Goal: Task Accomplishment & Management: Use online tool/utility

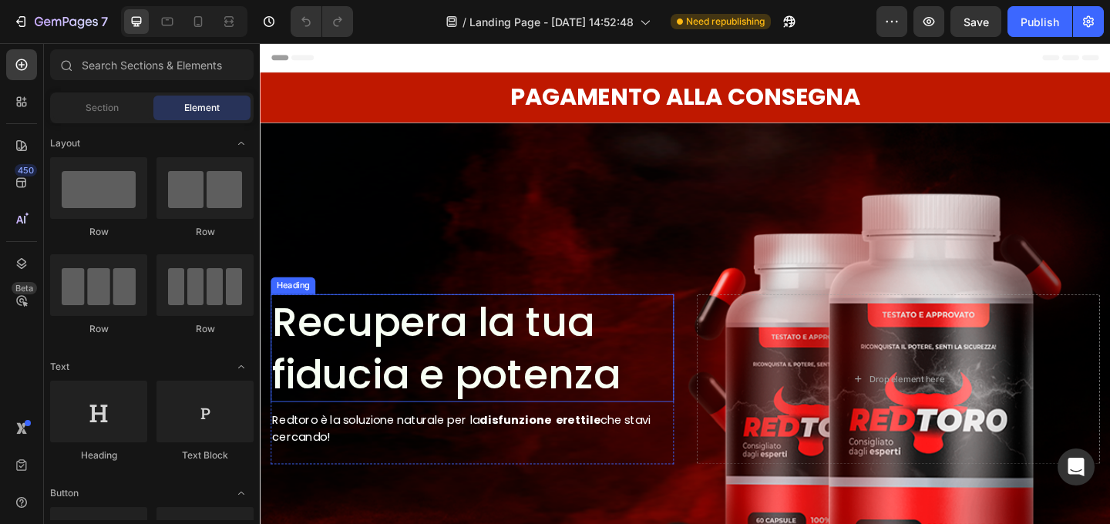
scroll to position [12, 0]
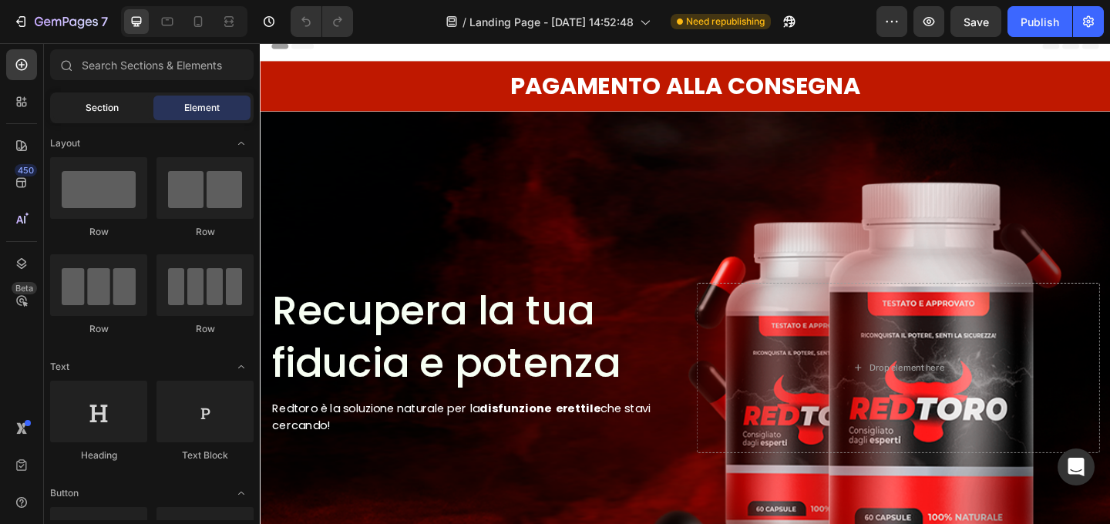
click at [81, 109] on div "Section" at bounding box center [101, 108] width 97 height 25
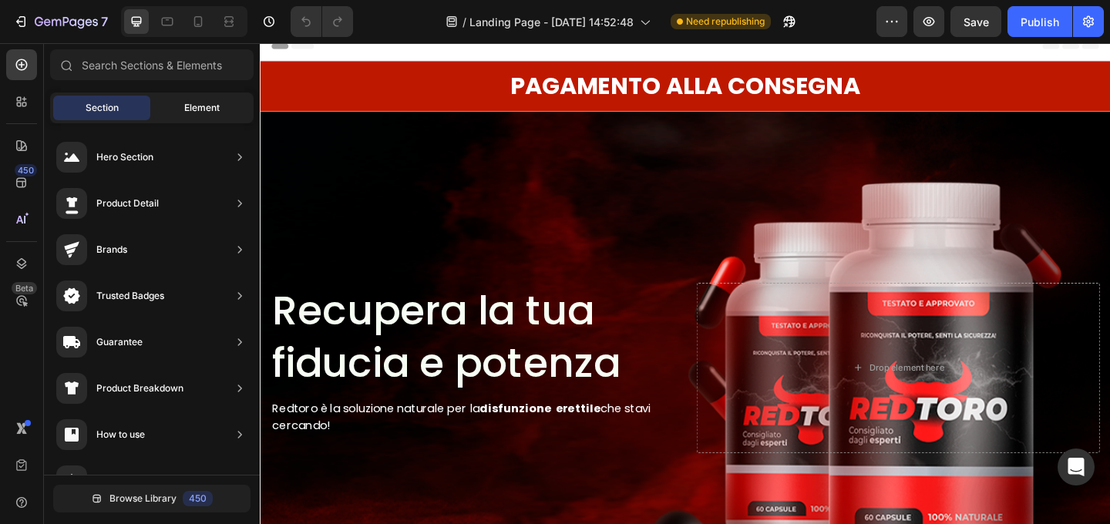
click at [207, 113] on span "Element" at bounding box center [201, 108] width 35 height 14
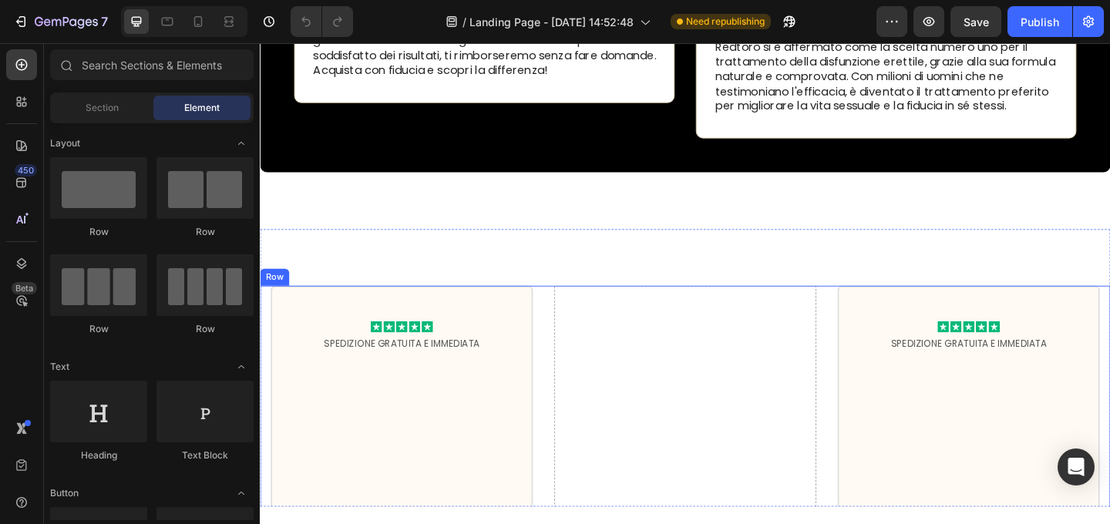
scroll to position [2965, 0]
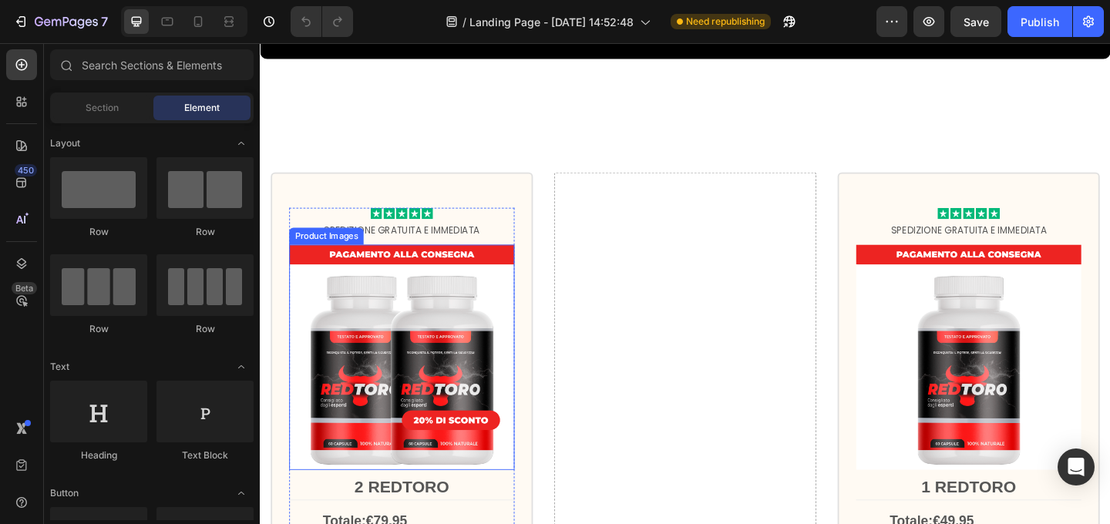
click at [449, 349] on img at bounding box center [413, 384] width 245 height 245
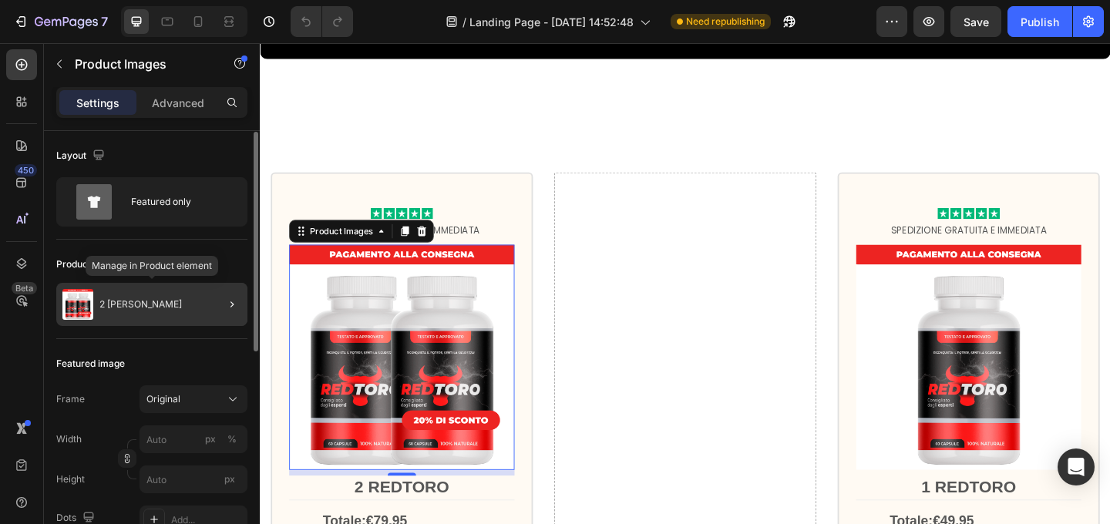
scroll to position [1, 0]
click at [181, 307] on div "2 VASI REDTORO" at bounding box center [151, 303] width 191 height 43
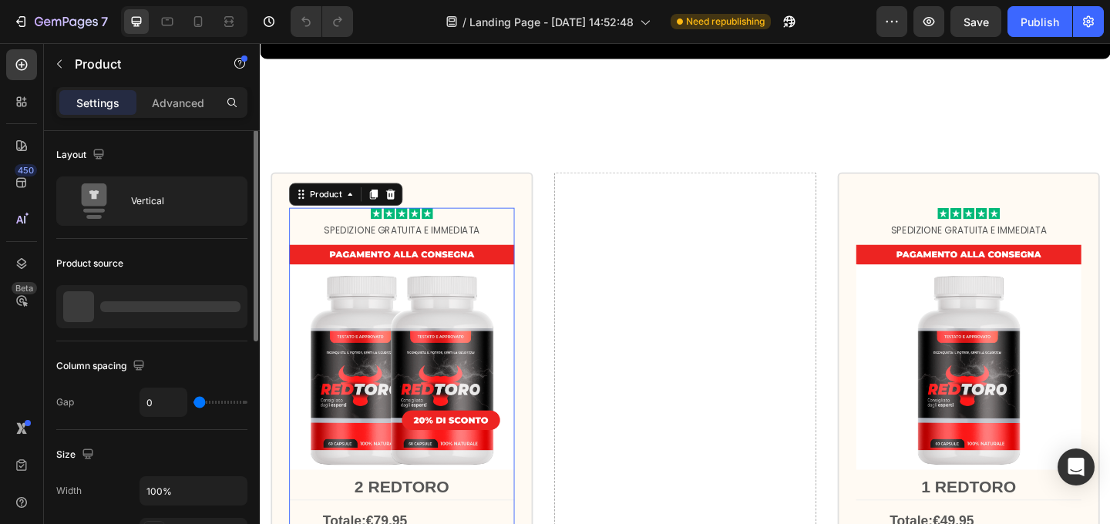
scroll to position [0, 0]
click at [176, 307] on p "2 VASI REDTORO" at bounding box center [143, 307] width 82 height 11
click at [220, 256] on div "Product source" at bounding box center [151, 264] width 191 height 25
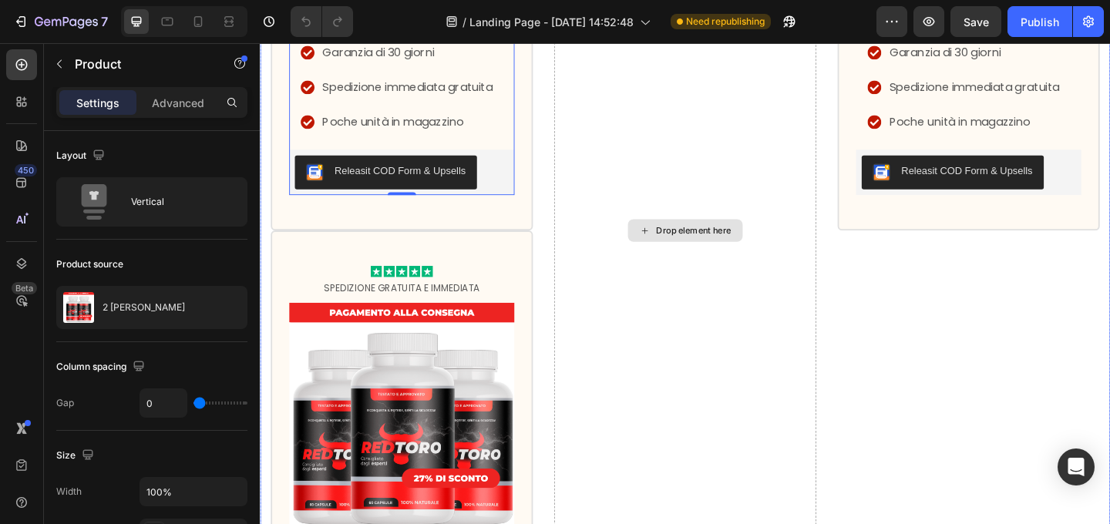
scroll to position [3591, 0]
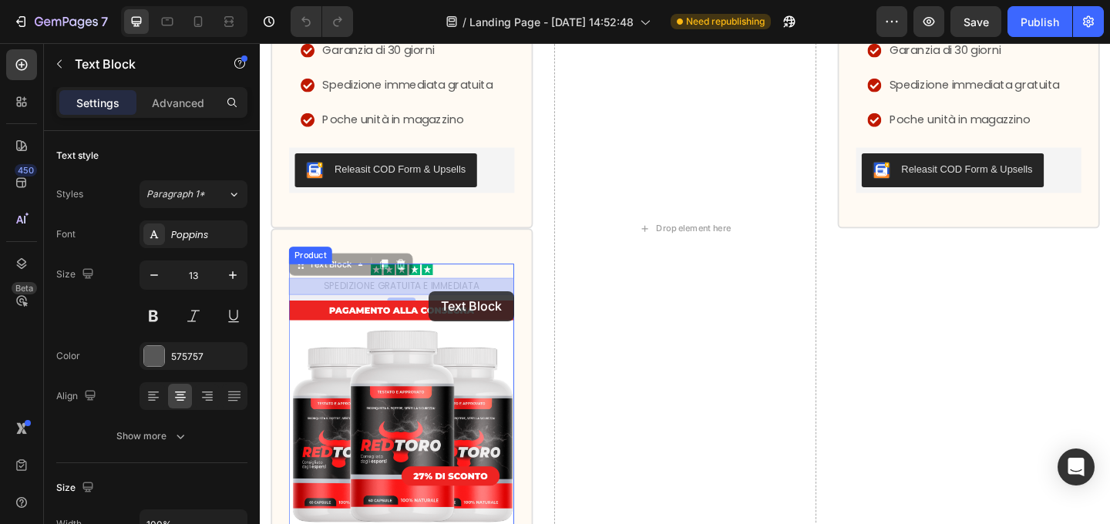
drag, startPoint x: 461, startPoint y: 301, endPoint x: 442, endPoint y: 313, distance: 22.2
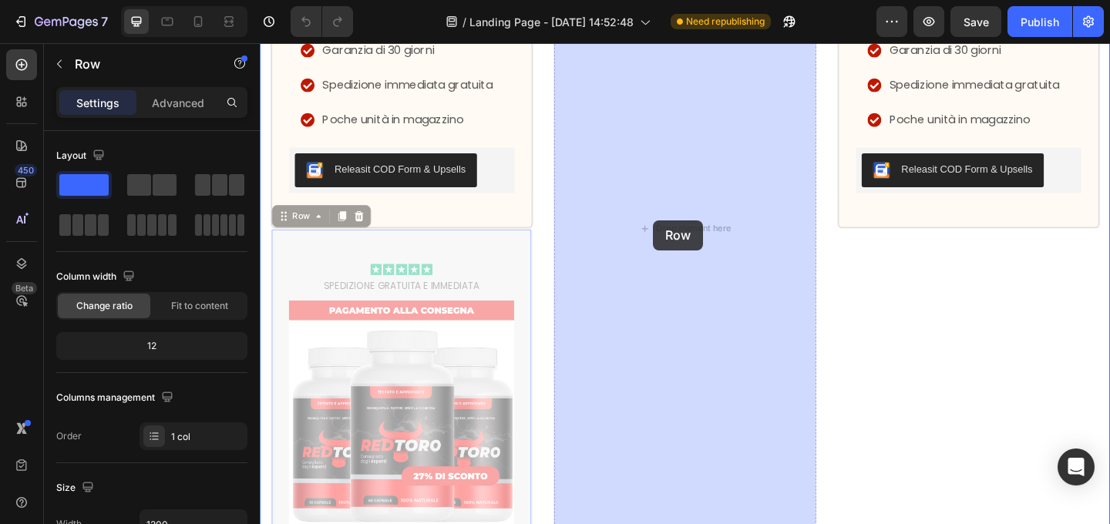
drag, startPoint x: 490, startPoint y: 271, endPoint x: 687, endPoint y: 236, distance: 199.7
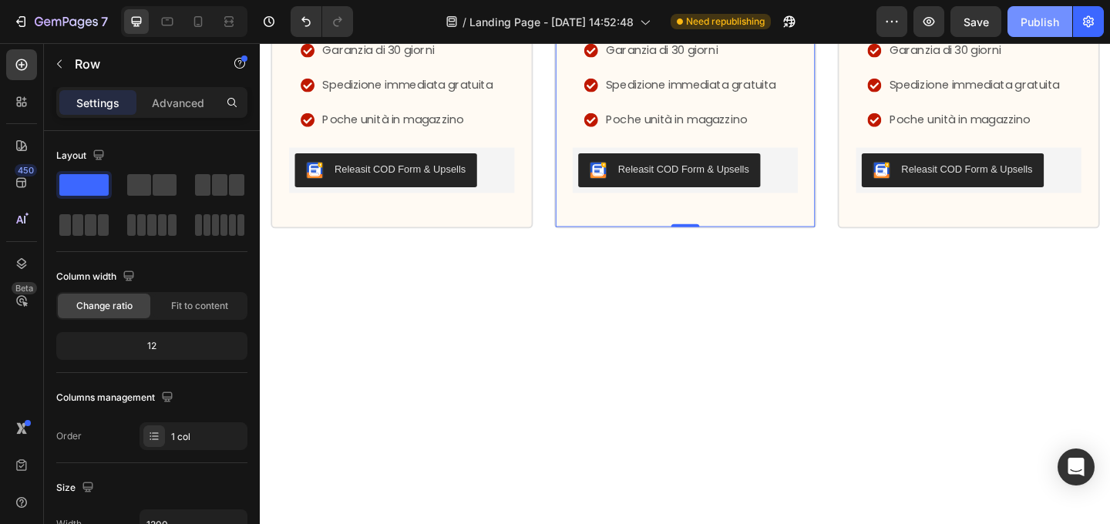
click at [1036, 19] on div "Publish" at bounding box center [1039, 22] width 39 height 16
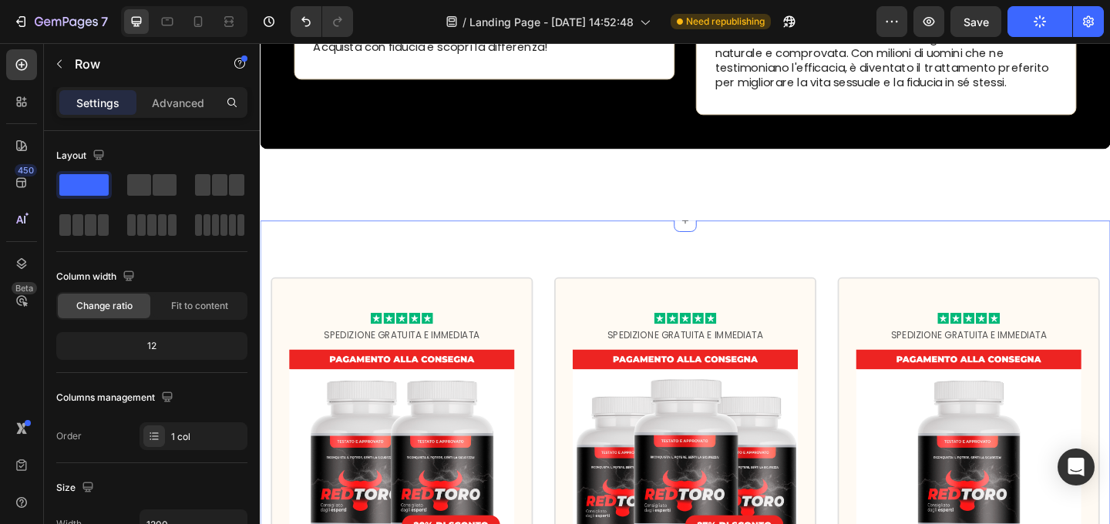
scroll to position [2856, 0]
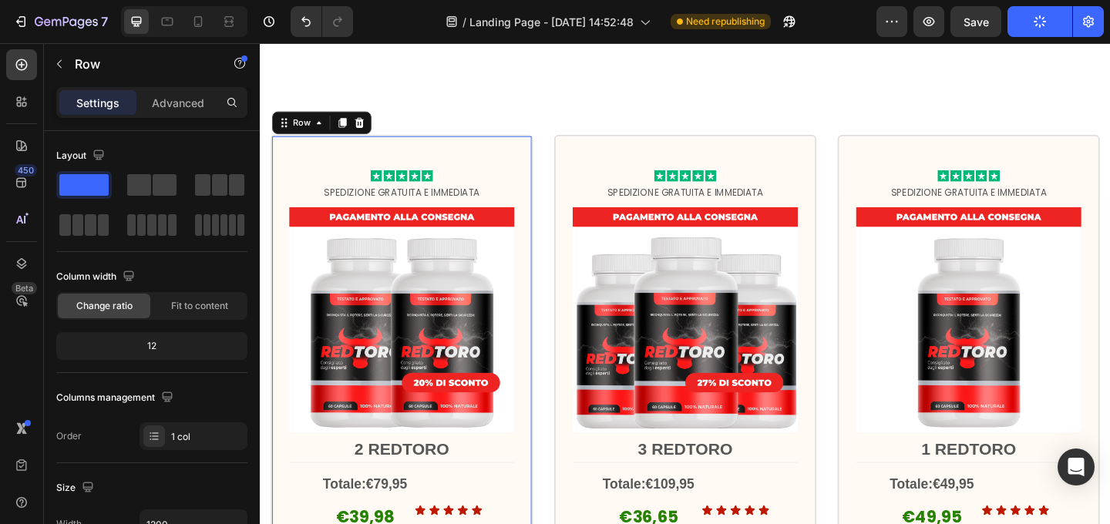
scroll to position [3066, 0]
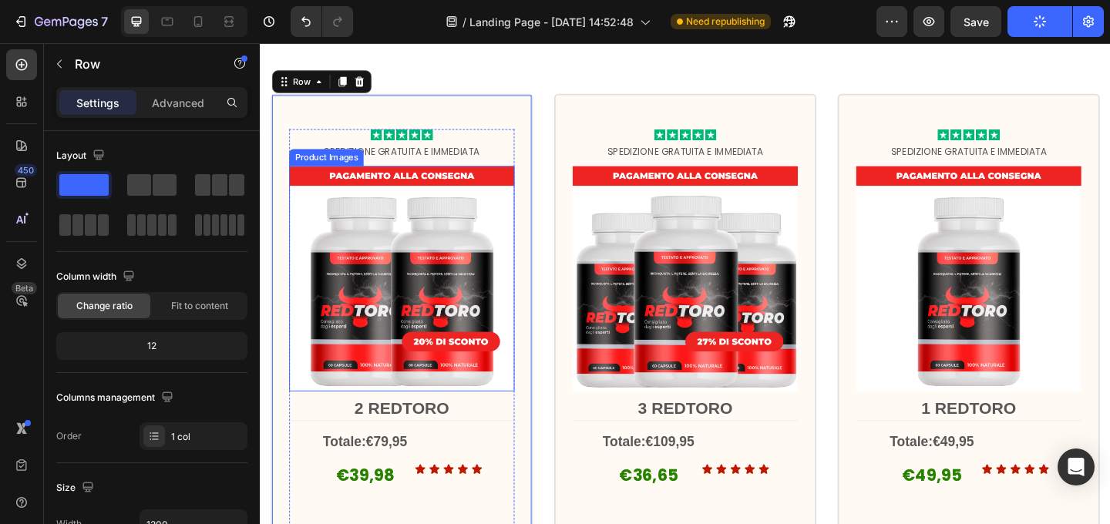
click at [438, 255] on img at bounding box center [413, 298] width 245 height 245
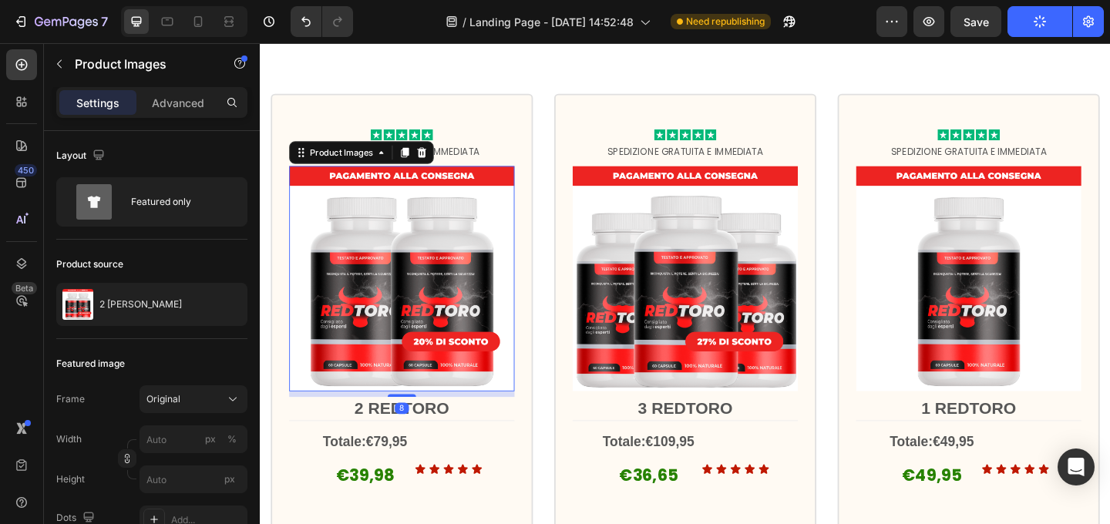
scroll to position [3067, 0]
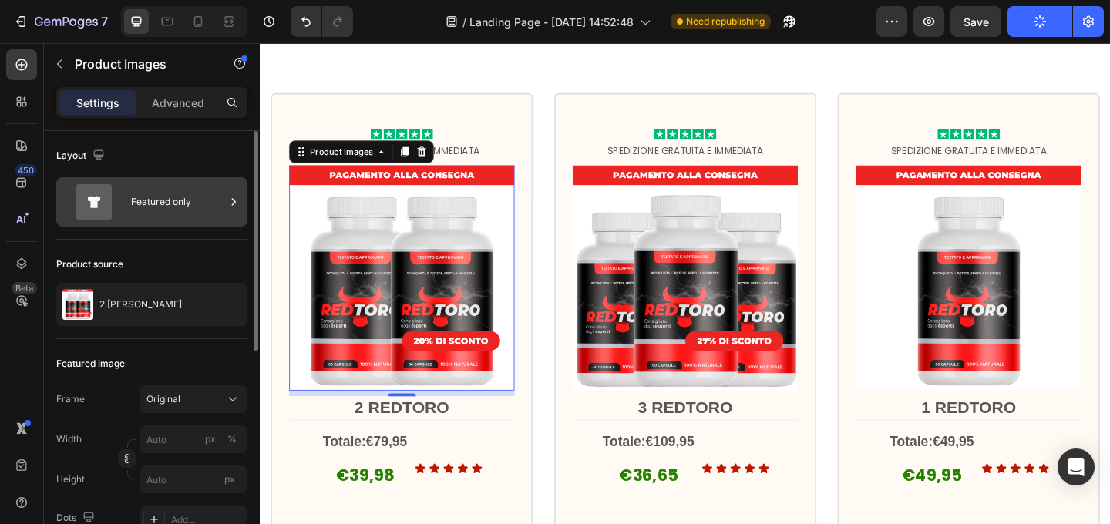
click at [169, 210] on div "Featured only" at bounding box center [178, 201] width 94 height 35
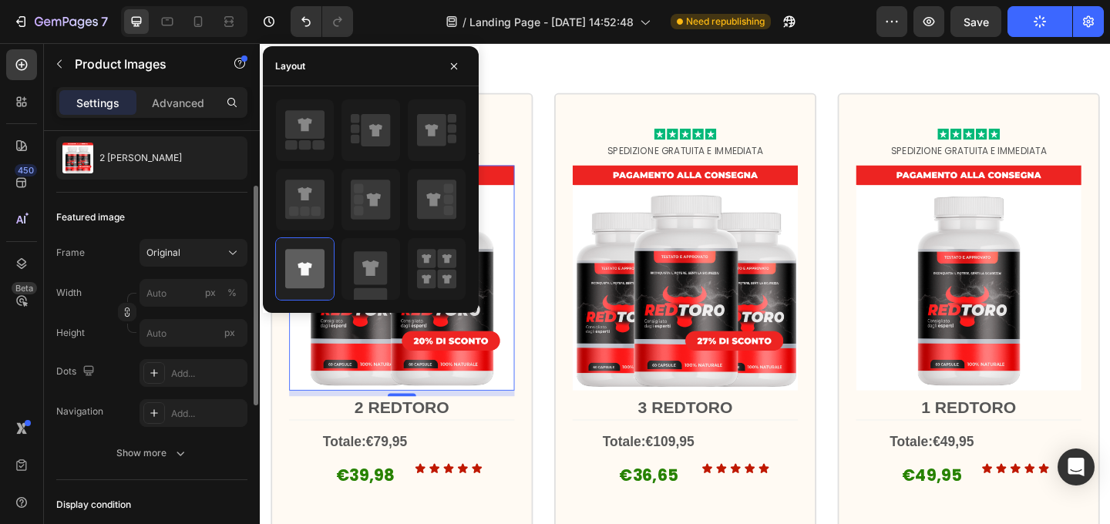
scroll to position [163, 0]
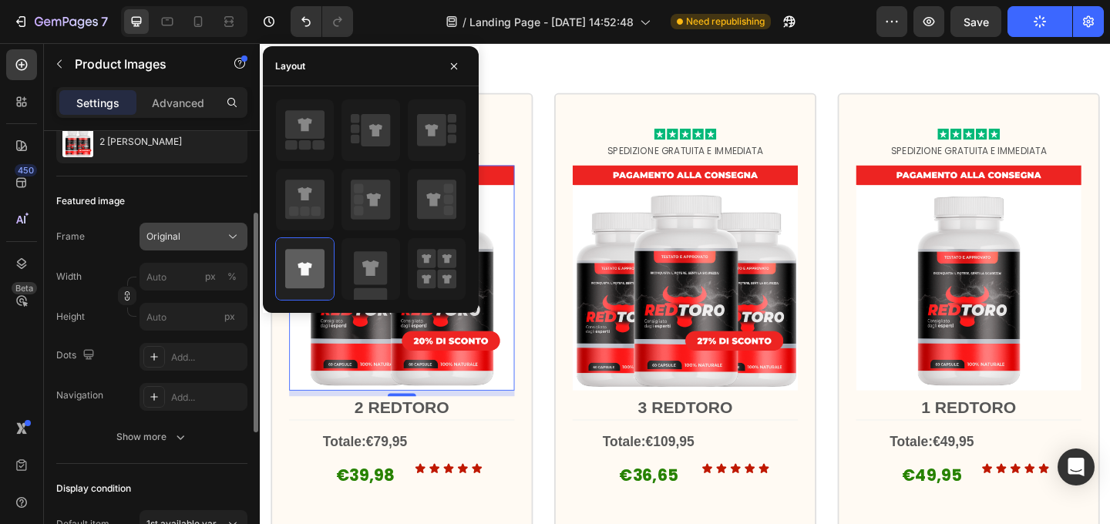
click at [227, 243] on icon at bounding box center [232, 236] width 15 height 15
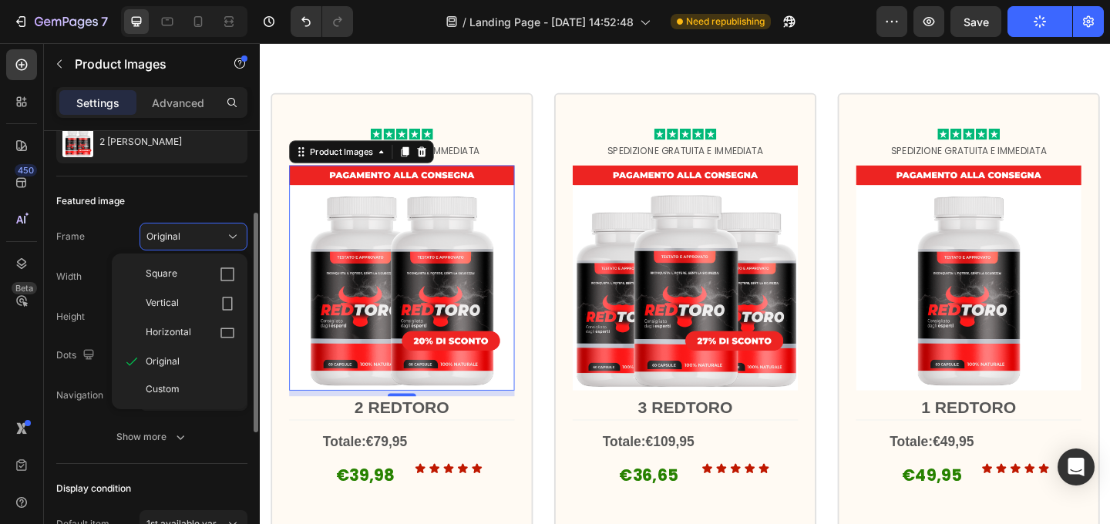
click at [173, 189] on div "Featured image" at bounding box center [151, 201] width 191 height 25
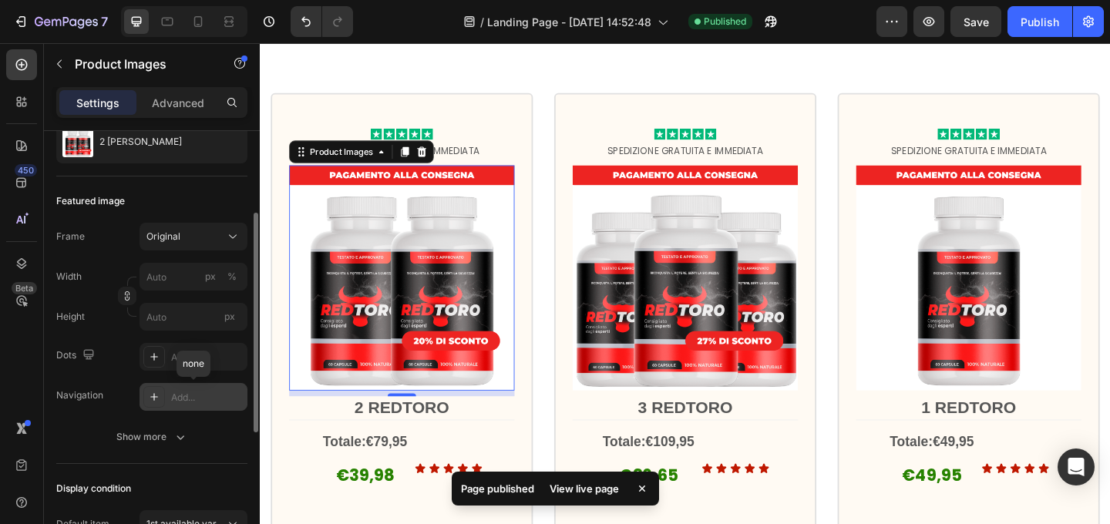
click at [213, 398] on div "Add..." at bounding box center [207, 398] width 72 height 14
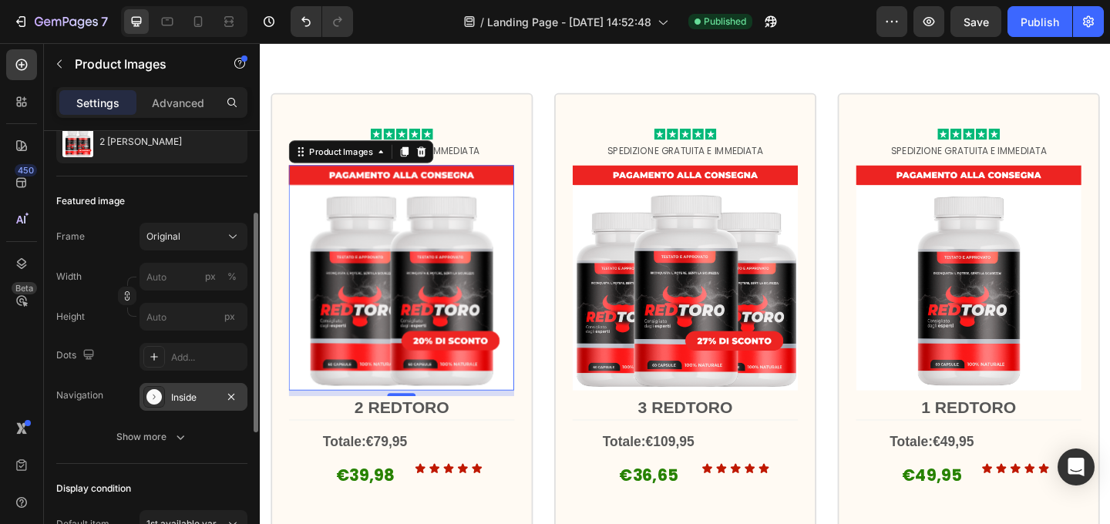
click at [105, 379] on div "Frame Original Width px % Height px Dots Add... Navigation Inside" at bounding box center [151, 317] width 191 height 188
click at [158, 443] on div "Show more" at bounding box center [152, 436] width 72 height 15
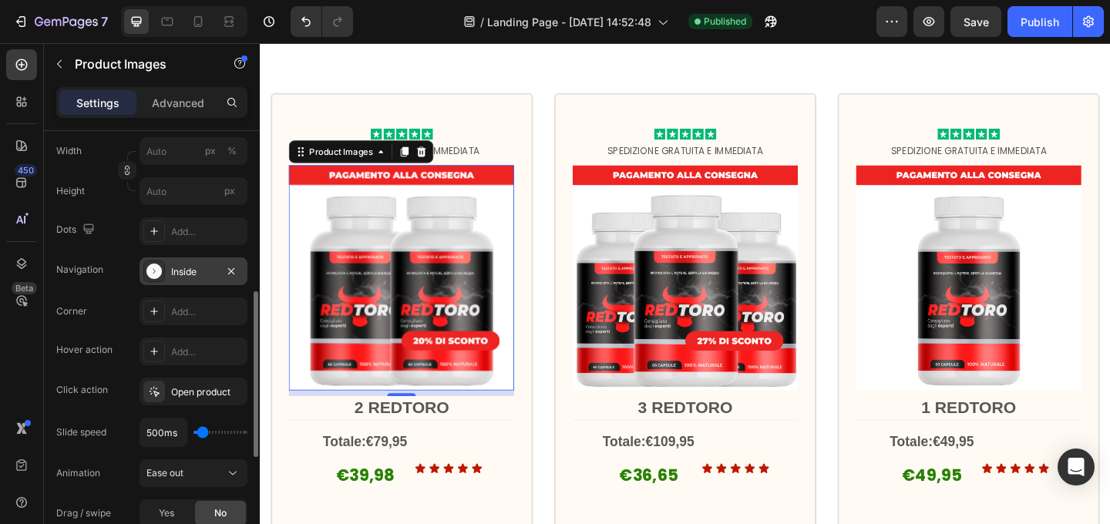
scroll to position [337, 0]
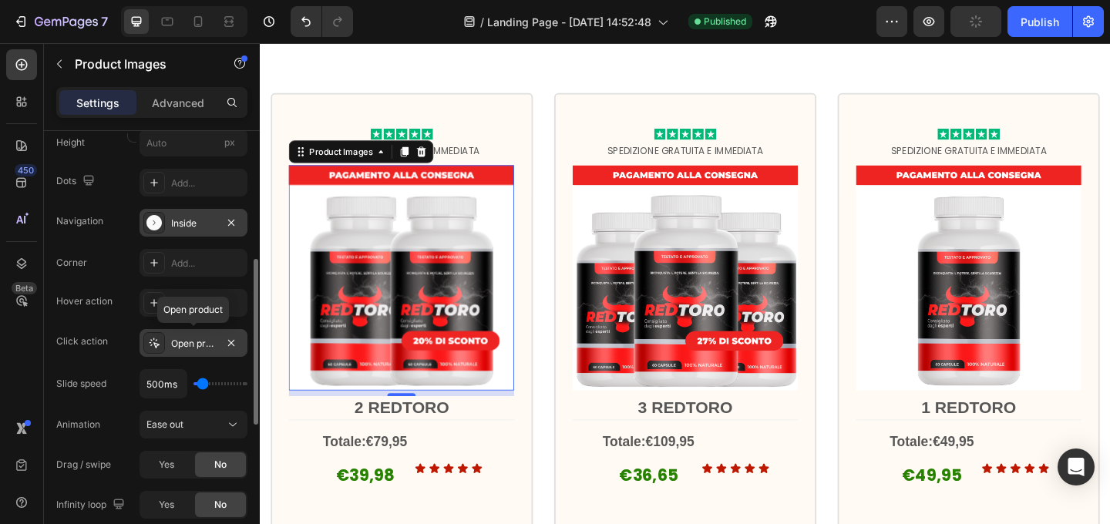
click at [179, 344] on div "Open product" at bounding box center [193, 344] width 45 height 14
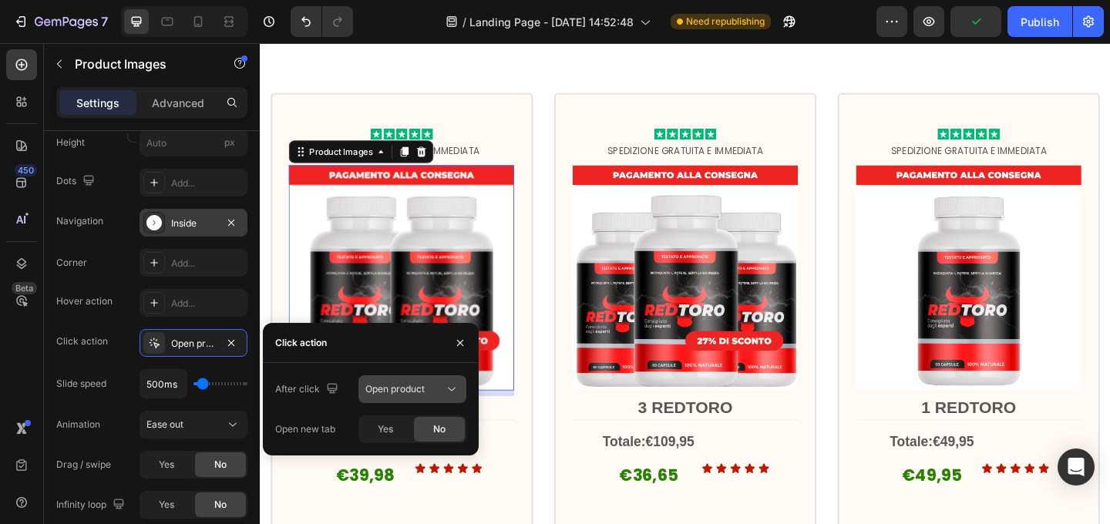
click at [449, 391] on icon at bounding box center [451, 388] width 15 height 15
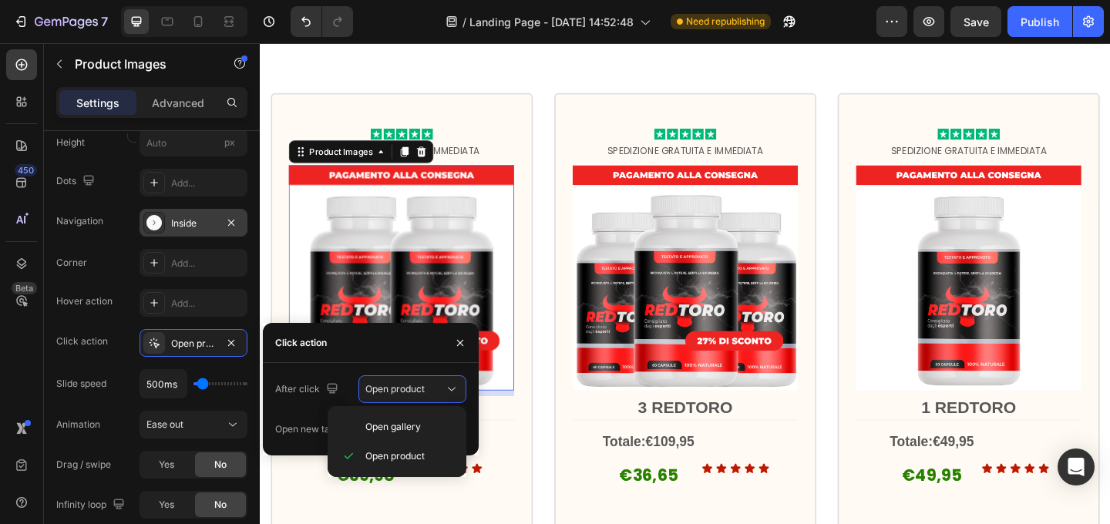
click at [379, 342] on div "Click action" at bounding box center [371, 343] width 216 height 40
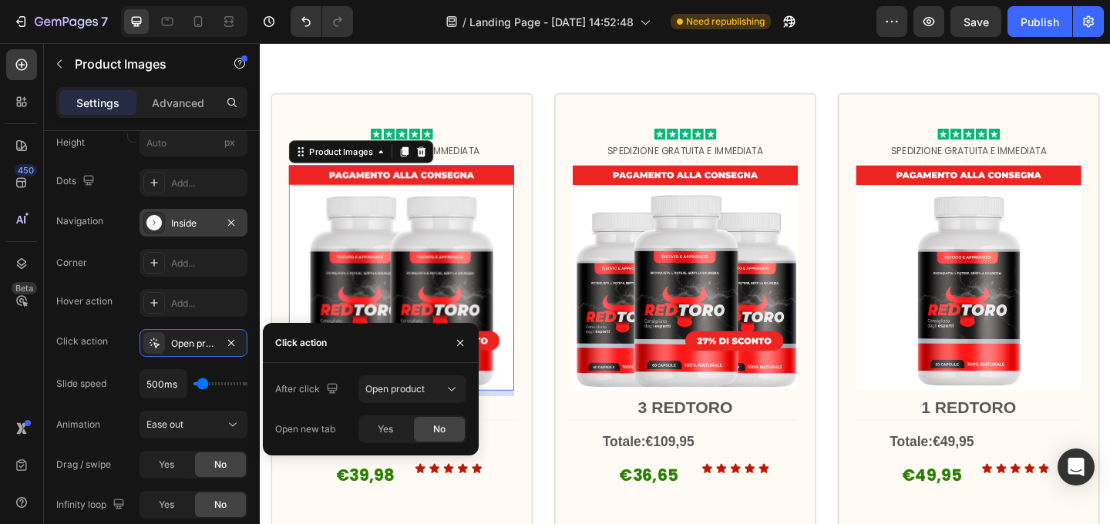
click at [433, 433] on span "No" at bounding box center [439, 429] width 12 height 14
click at [446, 435] on div "No" at bounding box center [439, 429] width 51 height 25
click at [434, 394] on div "Open product" at bounding box center [404, 389] width 79 height 14
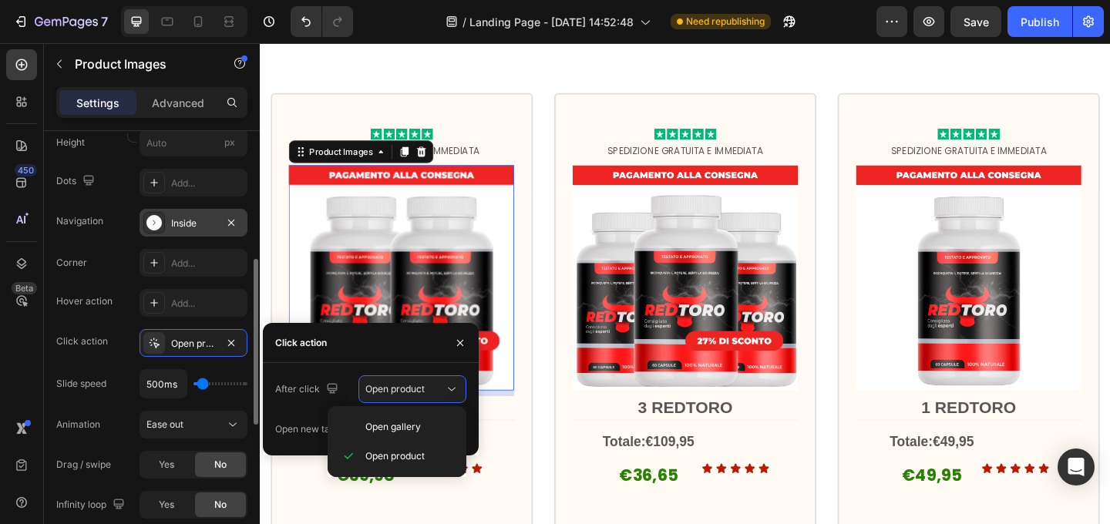
click at [116, 355] on div "Click action Open product" at bounding box center [151, 343] width 191 height 28
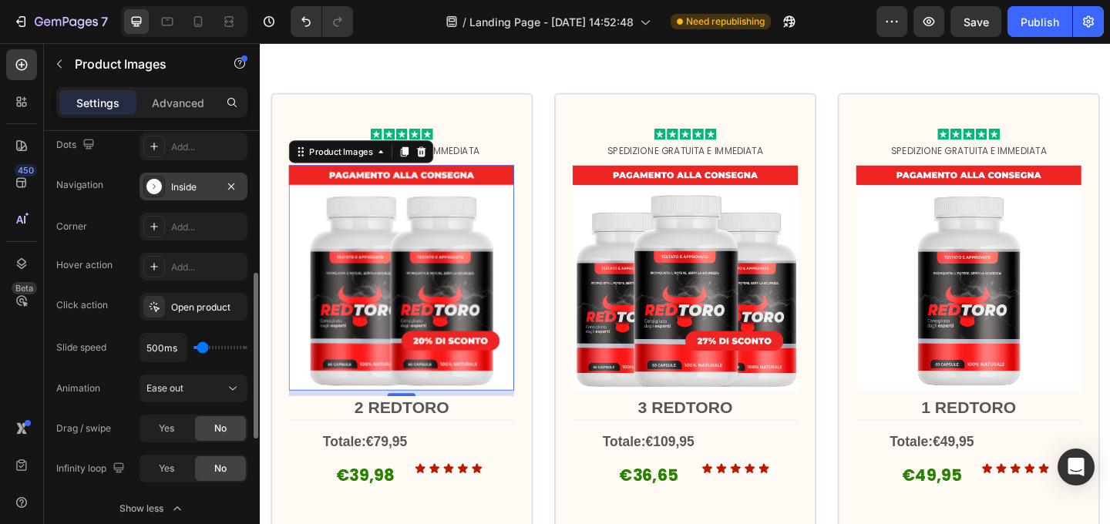
scroll to position [372, 0]
click at [159, 311] on icon at bounding box center [154, 307] width 12 height 12
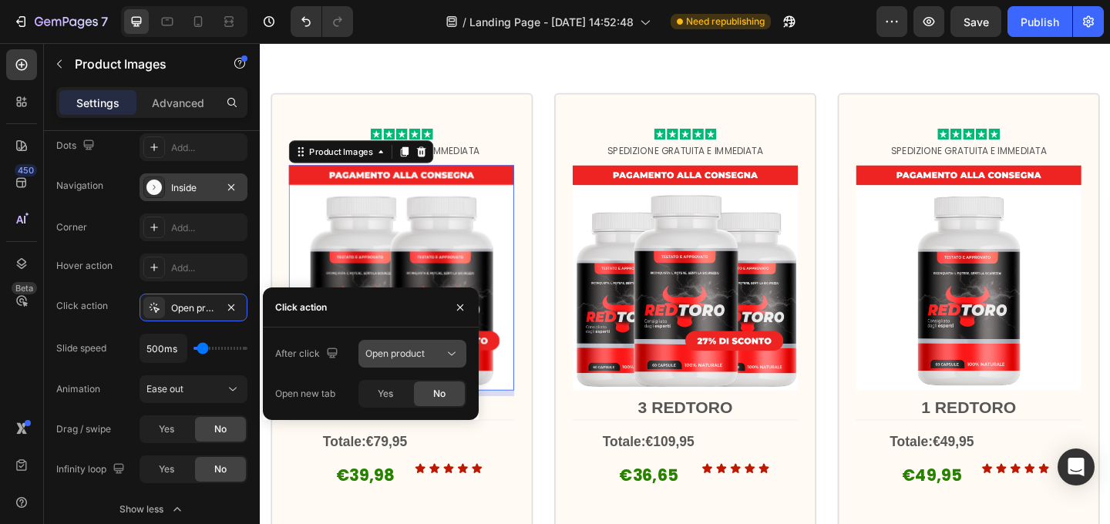
click at [392, 362] on button "Open product" at bounding box center [412, 354] width 108 height 28
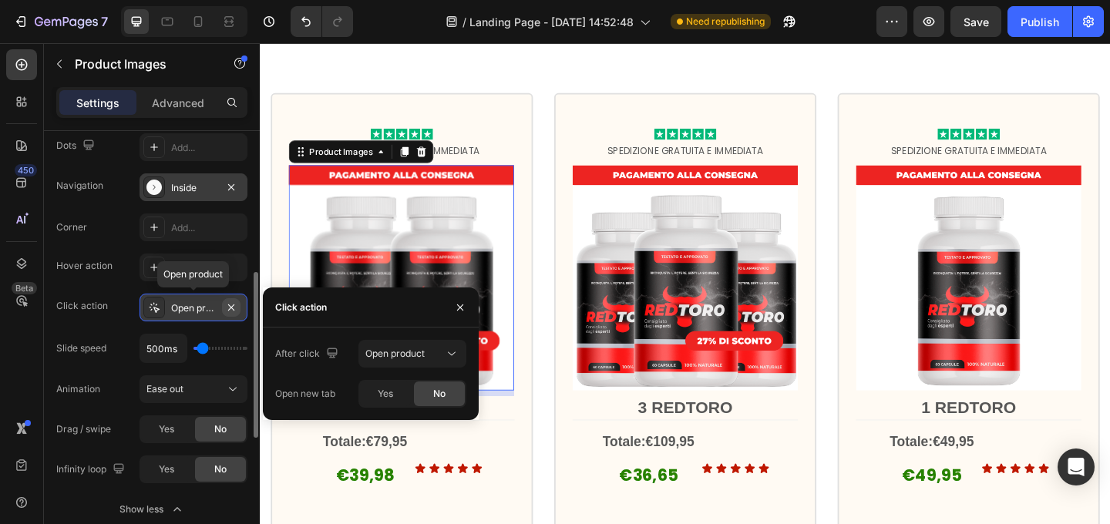
click at [230, 308] on icon "button" at bounding box center [231, 307] width 6 height 6
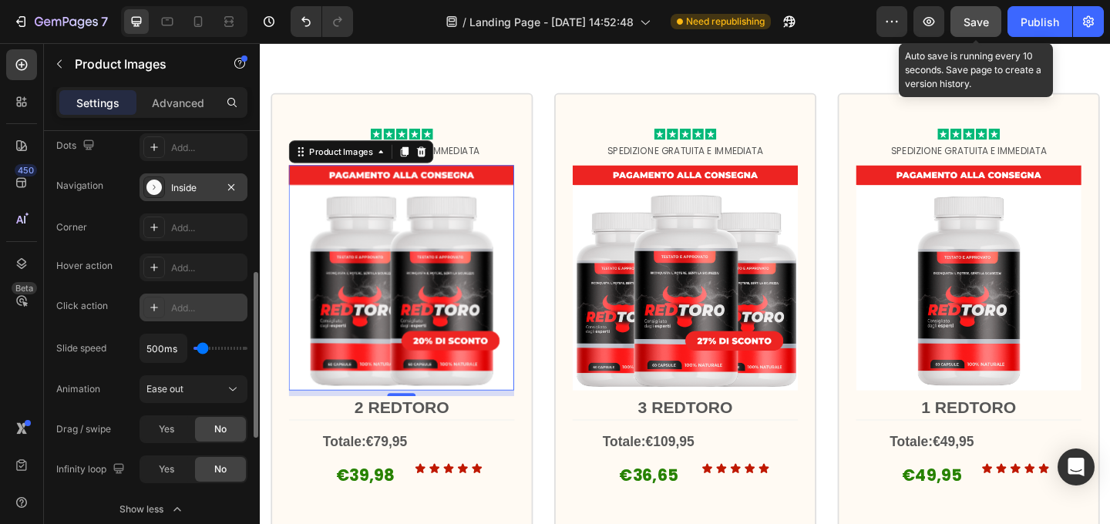
click at [973, 26] on span "Save" at bounding box center [975, 21] width 25 height 13
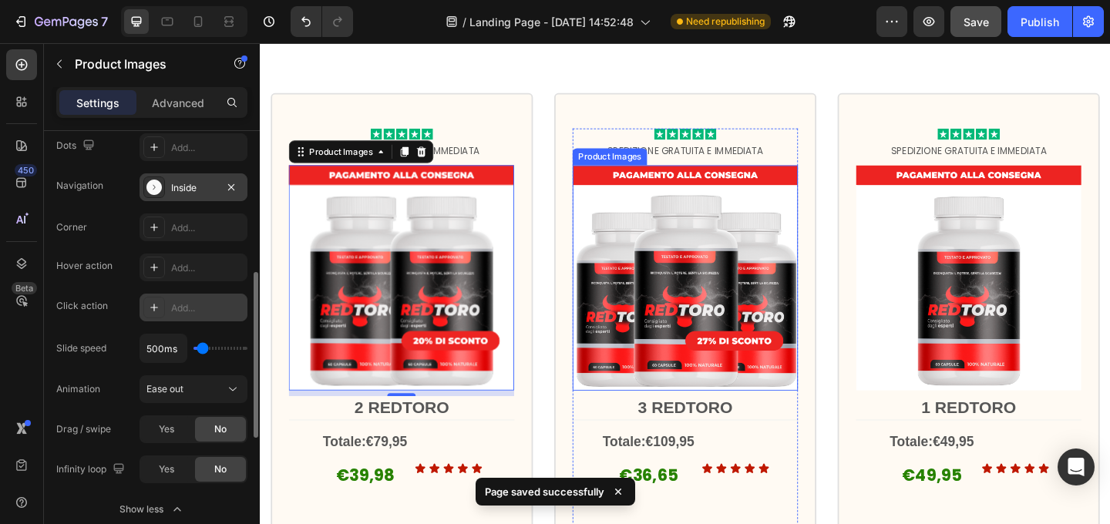
click at [779, 212] on img at bounding box center [722, 298] width 245 height 245
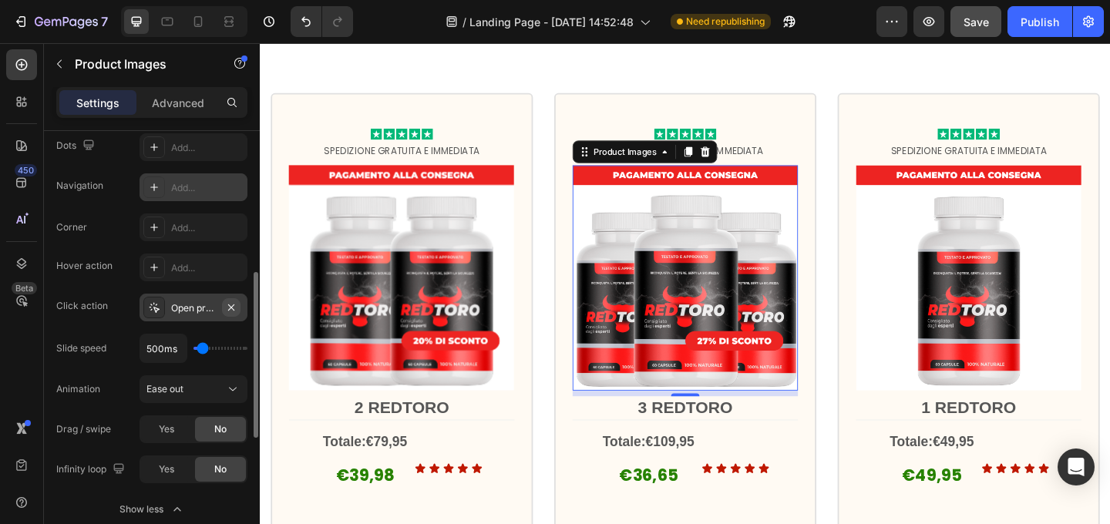
click at [232, 307] on icon "button" at bounding box center [231, 307] width 12 height 12
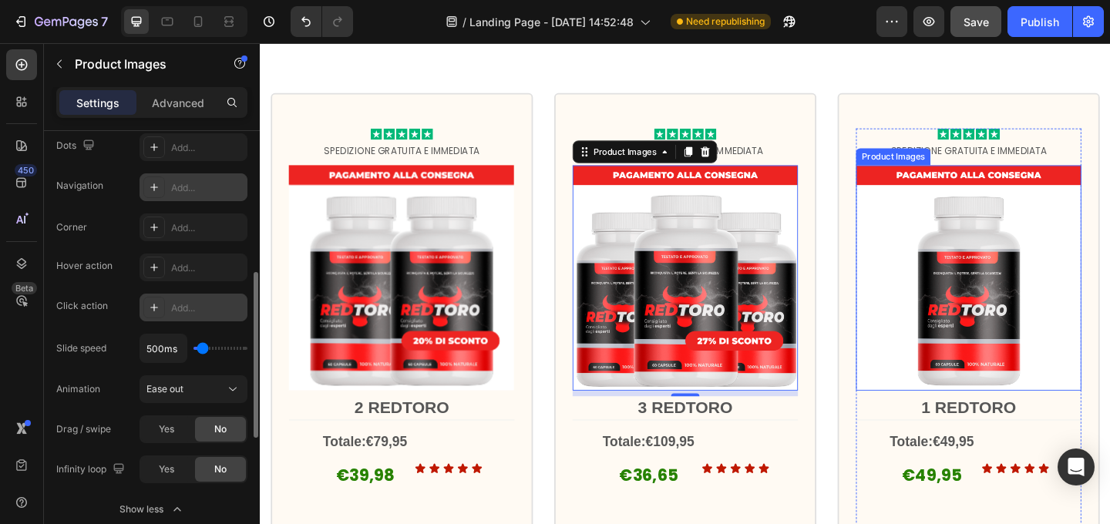
click at [961, 195] on img at bounding box center [1030, 298] width 245 height 245
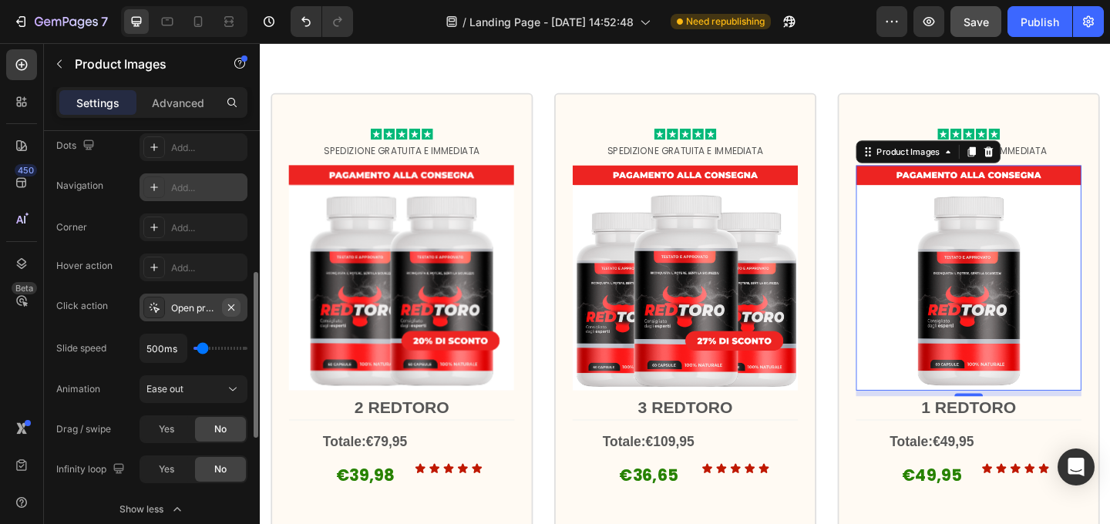
click at [231, 310] on icon "button" at bounding box center [231, 307] width 12 height 12
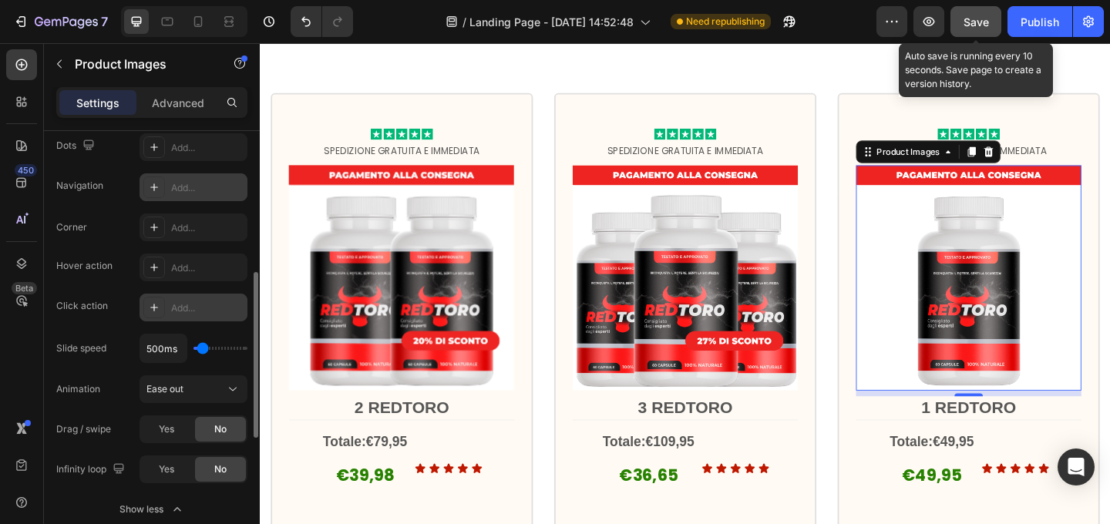
click at [973, 22] on span "Save" at bounding box center [975, 21] width 25 height 13
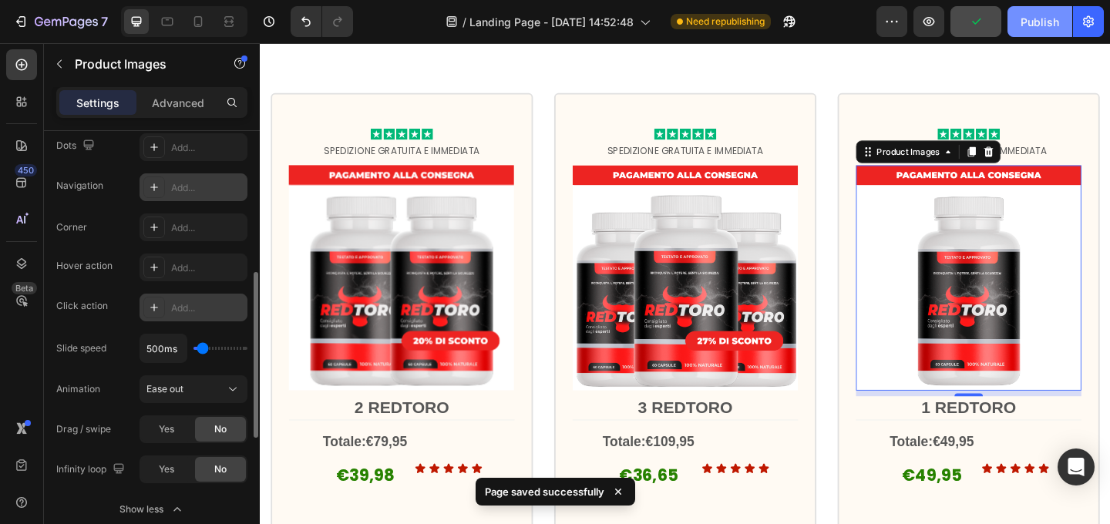
click at [1036, 29] on button "Publish" at bounding box center [1039, 21] width 65 height 31
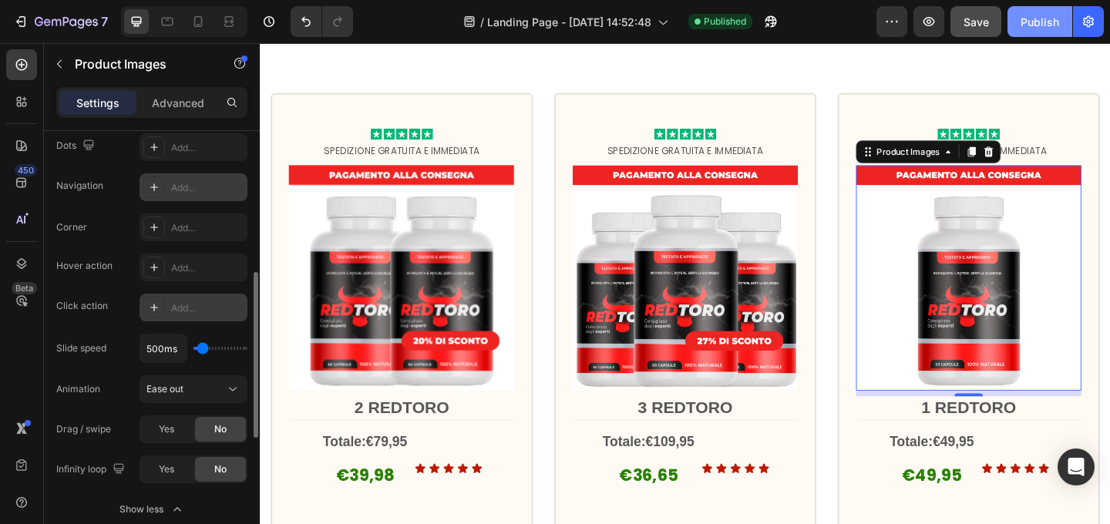
click at [1036, 29] on button "Publish" at bounding box center [1039, 21] width 65 height 31
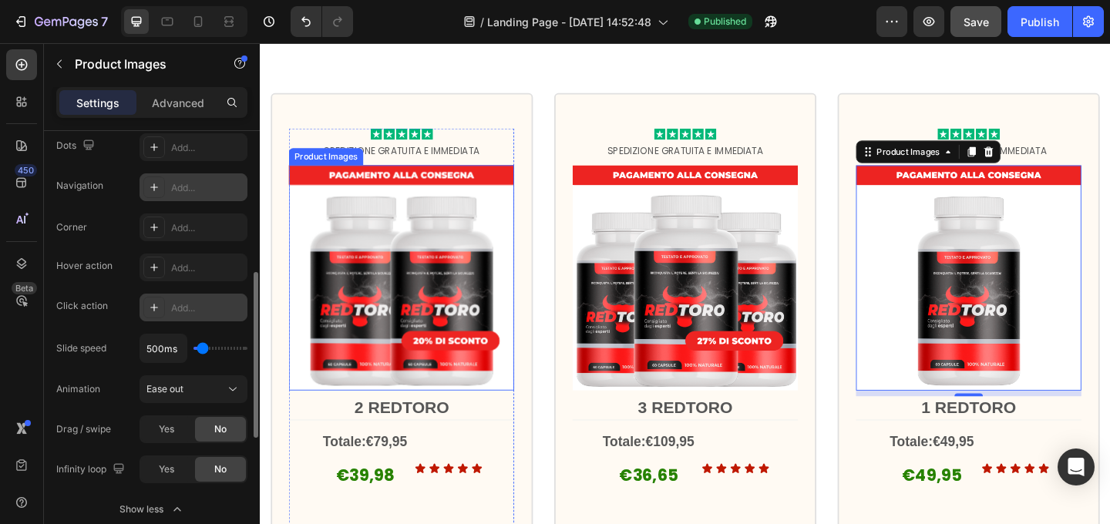
click at [460, 190] on img at bounding box center [413, 298] width 245 height 245
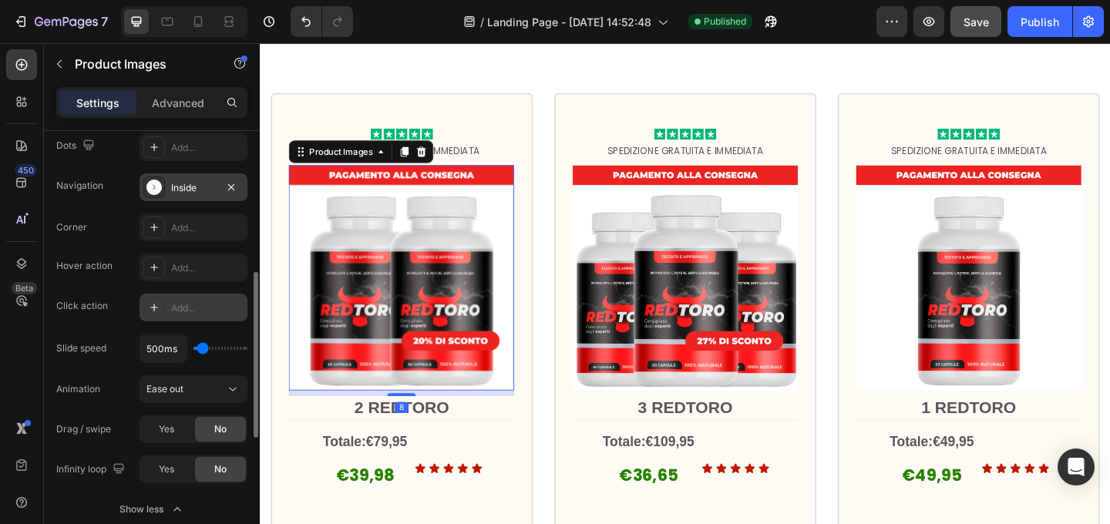
click at [186, 307] on div "Add..." at bounding box center [207, 308] width 72 height 14
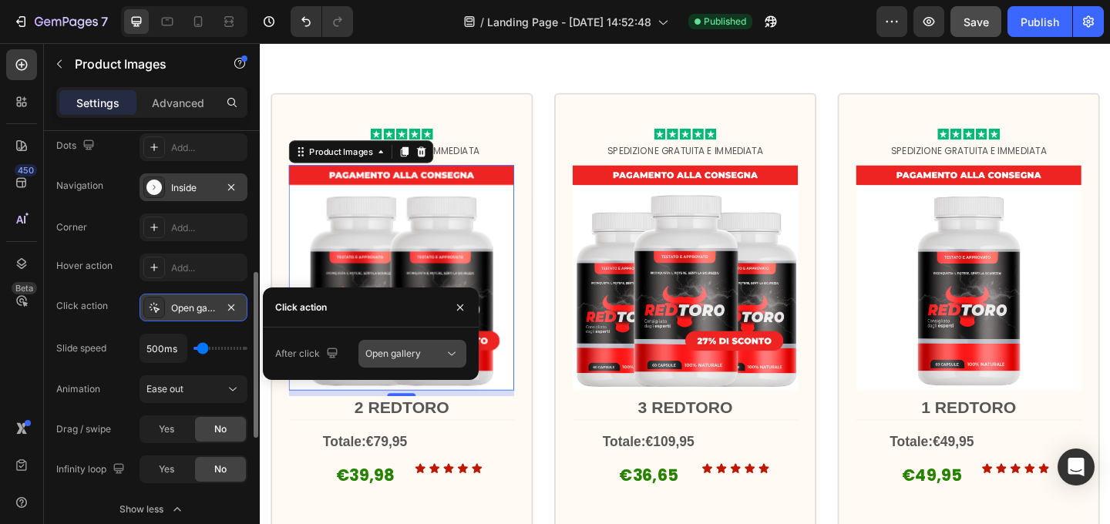
click at [435, 359] on div "Open gallery" at bounding box center [404, 354] width 79 height 14
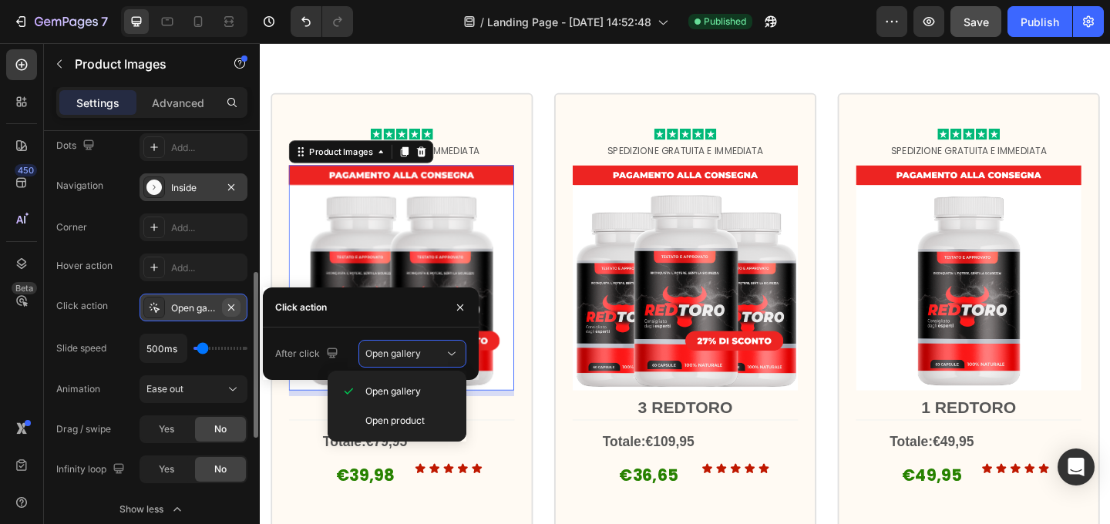
click at [231, 308] on icon "button" at bounding box center [231, 307] width 12 height 12
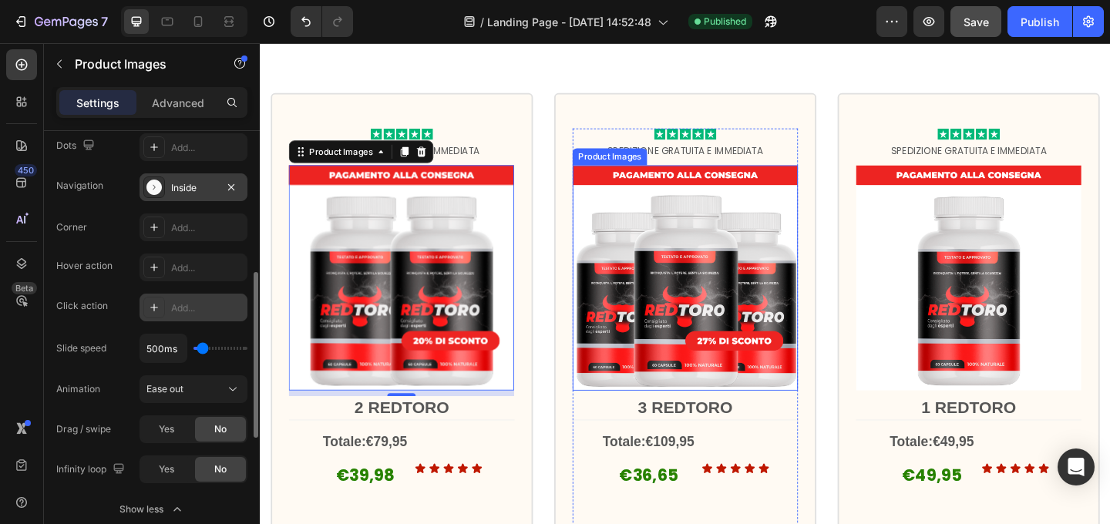
click at [764, 362] on img at bounding box center [722, 298] width 245 height 245
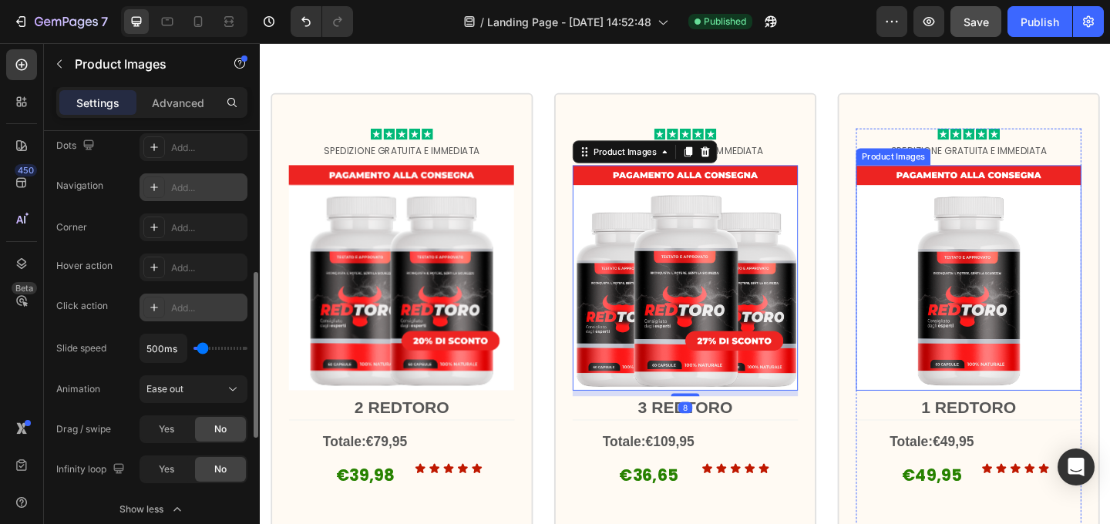
click at [1070, 351] on img at bounding box center [1030, 298] width 245 height 245
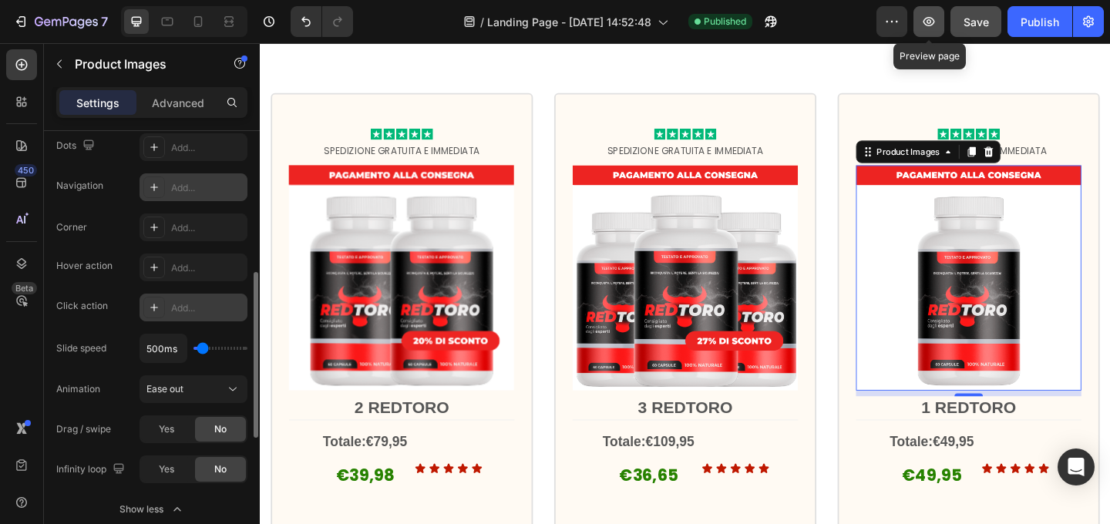
click at [929, 31] on button "button" at bounding box center [928, 21] width 31 height 31
click at [66, 63] on button "button" at bounding box center [59, 64] width 25 height 25
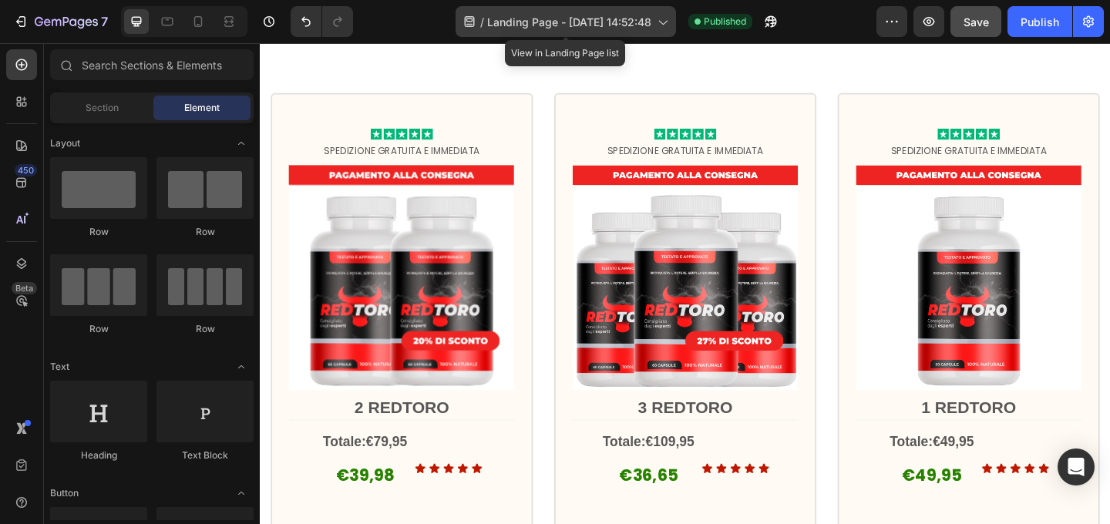
click at [652, 20] on div "/ Landing Page - Sep 17, 14:52:48" at bounding box center [565, 21] width 220 height 31
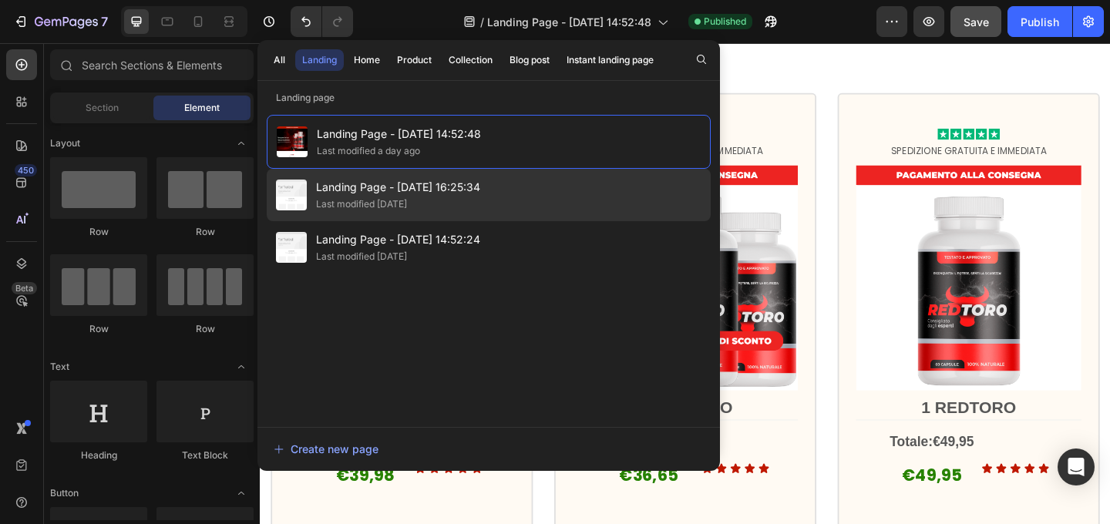
click at [444, 197] on div "Last modified [DATE]" at bounding box center [398, 204] width 164 height 15
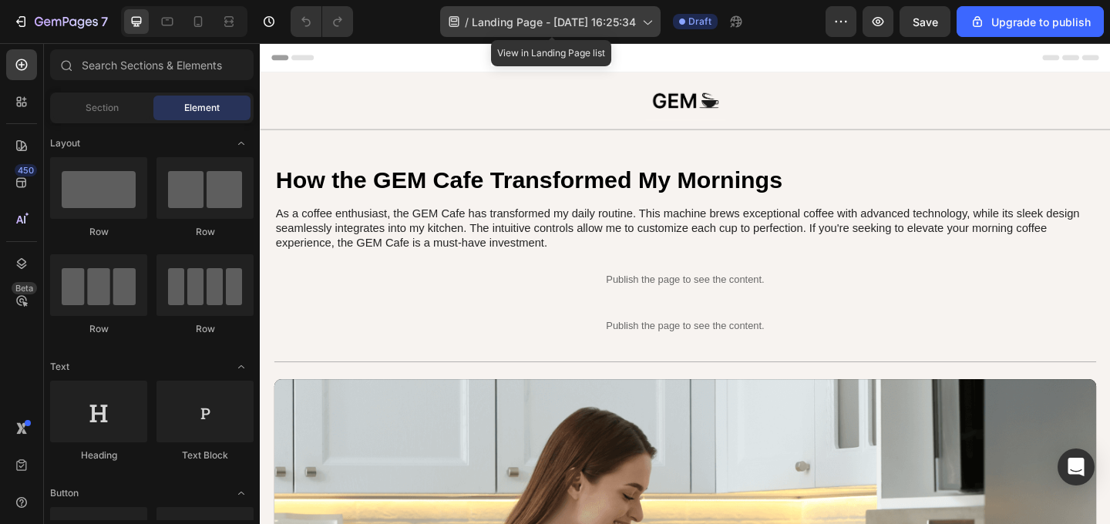
click at [648, 24] on icon at bounding box center [646, 21] width 15 height 15
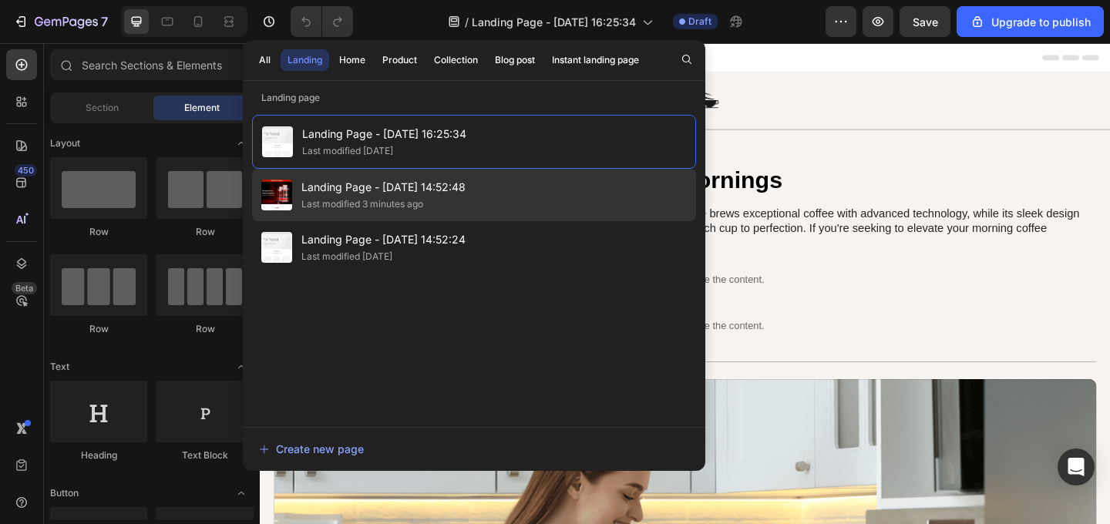
click at [531, 198] on div "Landing Page - Sep 17, 14:52:48 Last modified 3 minutes ago" at bounding box center [474, 195] width 444 height 52
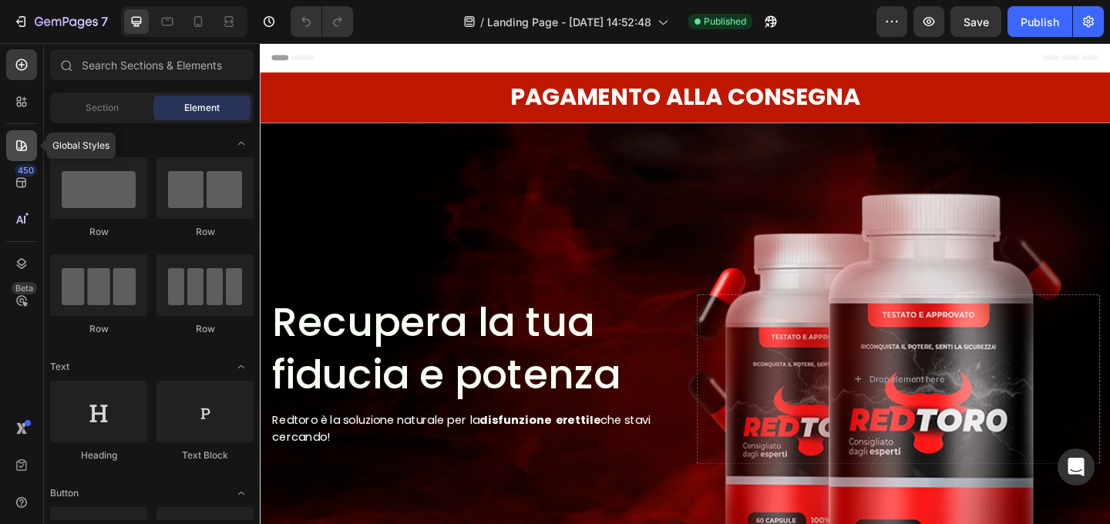
click at [20, 152] on icon at bounding box center [21, 145] width 15 height 15
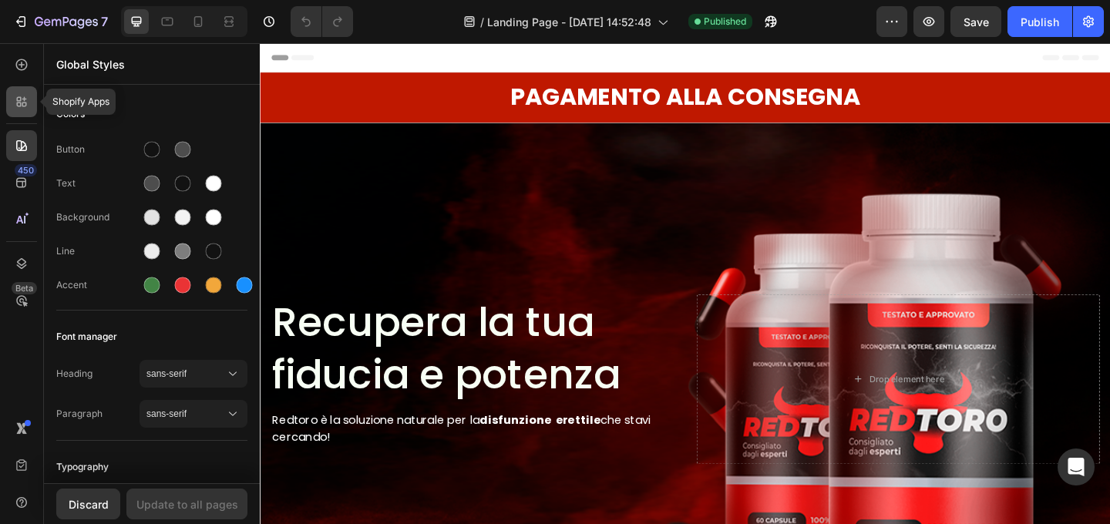
click at [28, 110] on div at bounding box center [21, 101] width 31 height 31
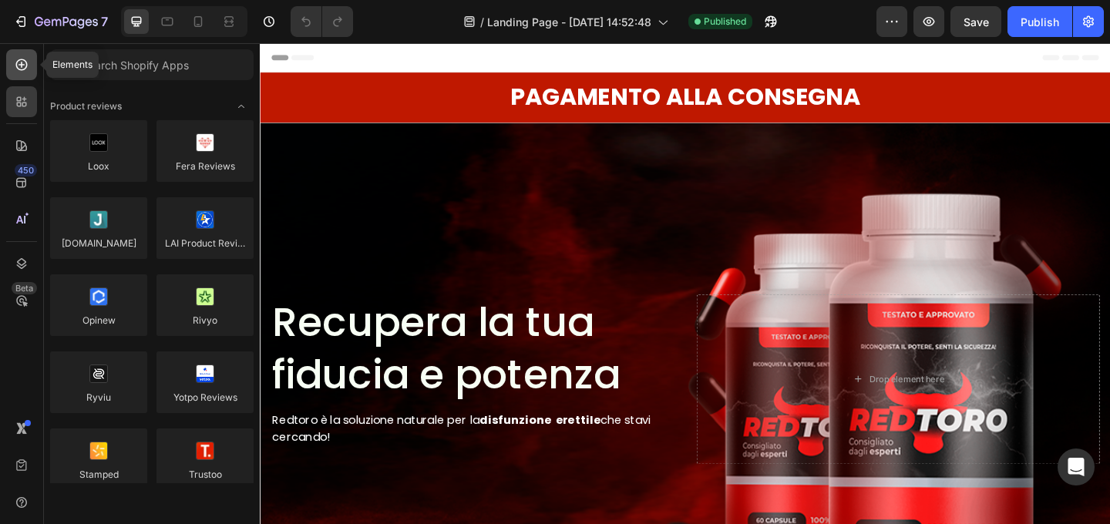
click at [25, 67] on icon at bounding box center [21, 64] width 15 height 15
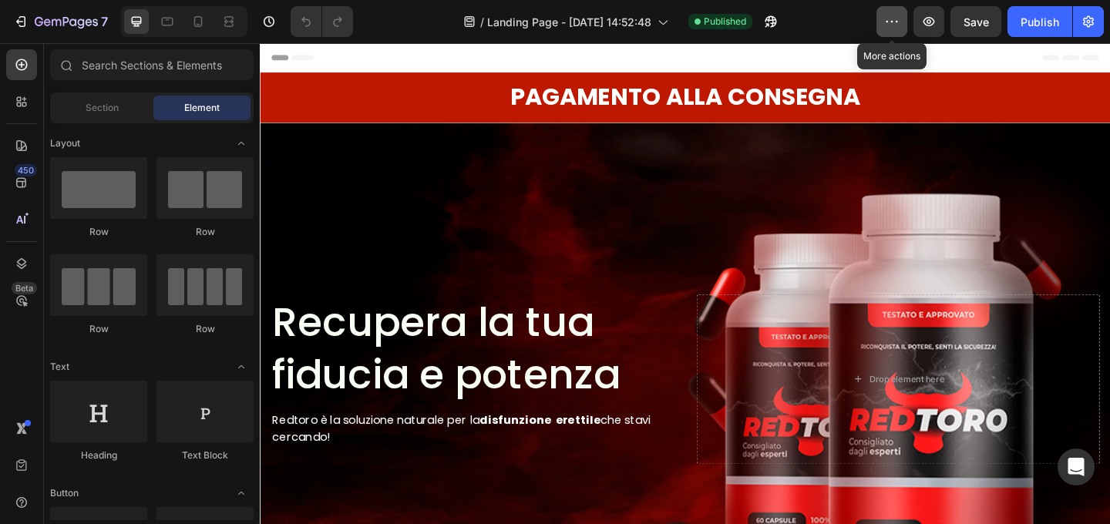
click at [891, 26] on icon "button" at bounding box center [891, 21] width 15 height 15
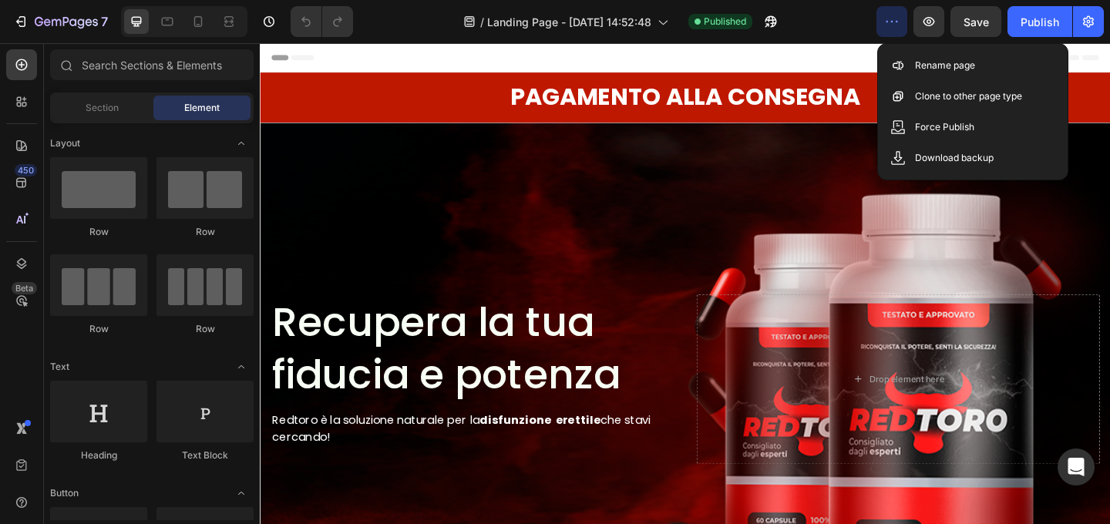
click at [840, 22] on div "/ Landing Page - Sep 17, 14:52:48 Published" at bounding box center [620, 21] width 511 height 31
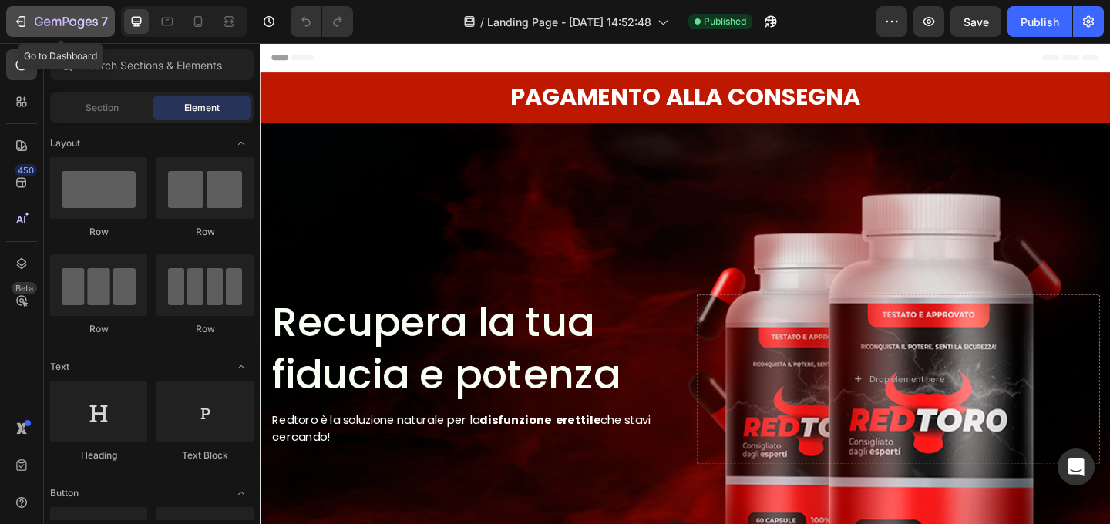
click at [38, 25] on icon "button" at bounding box center [39, 21] width 8 height 9
